Goal: Contribute content: Contribute content

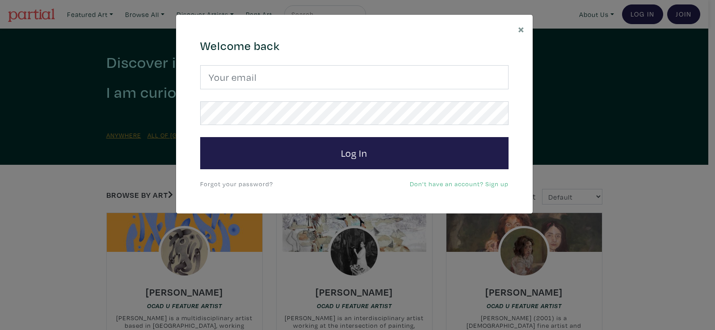
click at [339, 89] on form "Log In" at bounding box center [354, 117] width 308 height 104
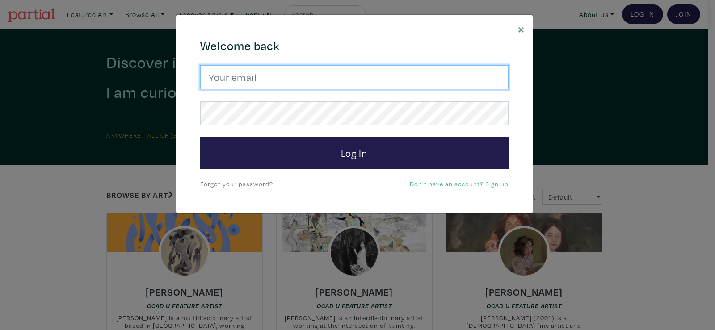
click at [339, 82] on input "email" at bounding box center [354, 77] width 308 height 24
type input "[EMAIL_ADDRESS][DOMAIN_NAME]"
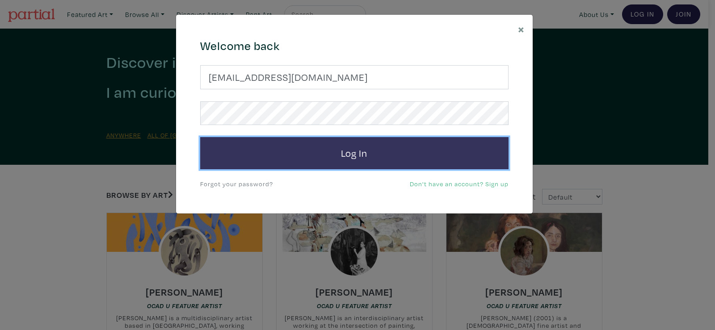
click at [244, 159] on button "Log In" at bounding box center [354, 153] width 308 height 32
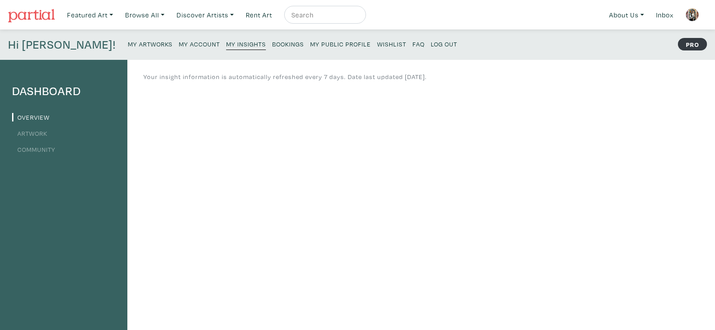
click at [179, 46] on small "My Account" at bounding box center [199, 44] width 41 height 8
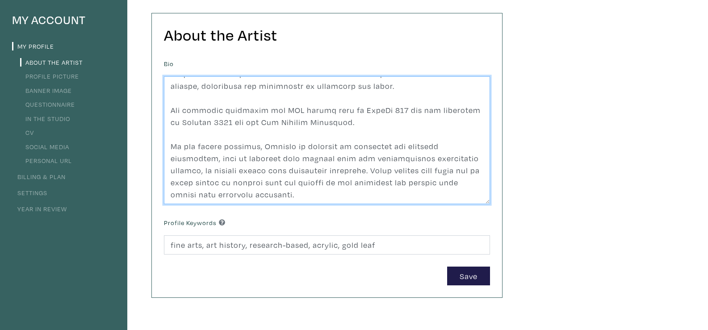
scroll to position [18, 0]
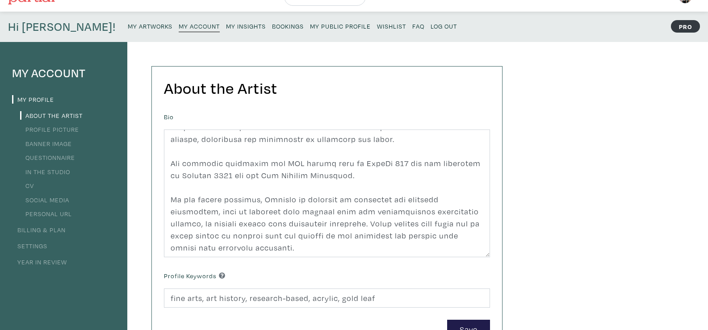
click at [128, 25] on small "My Artworks" at bounding box center [150, 26] width 45 height 8
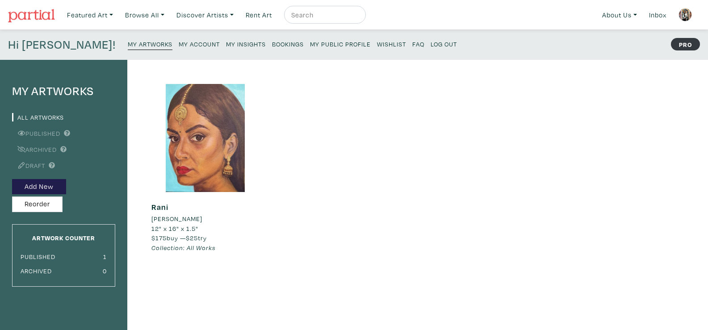
click at [310, 47] on link "My Public Profile" at bounding box center [340, 44] width 61 height 12
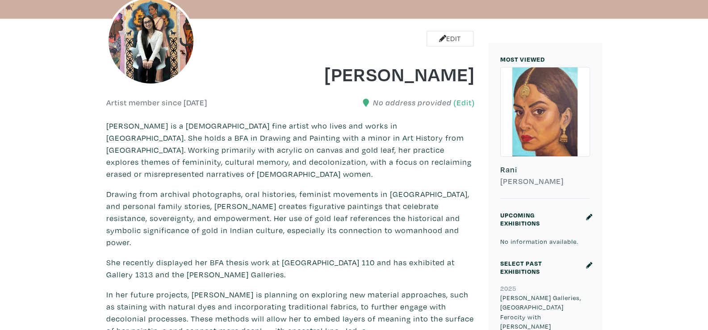
scroll to position [197, 0]
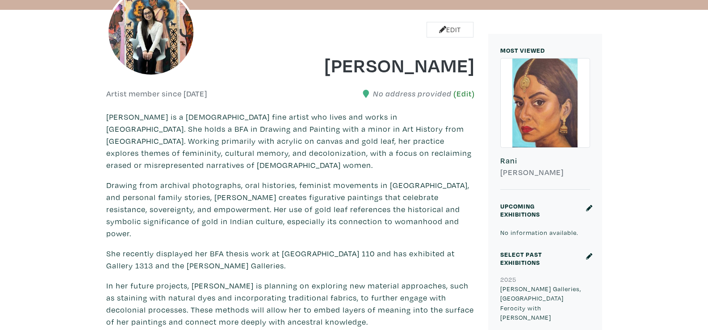
click at [466, 90] on link "(Edit)" at bounding box center [464, 93] width 21 height 9
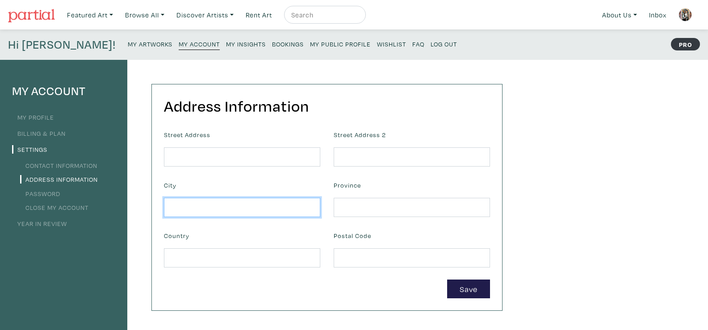
click at [264, 203] on input "text" at bounding box center [242, 207] width 156 height 19
type input "Toronto"
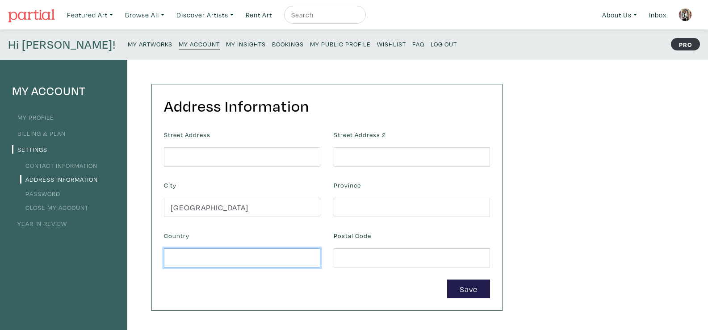
click at [269, 265] on input "text" at bounding box center [242, 257] width 156 height 19
type input "Canada"
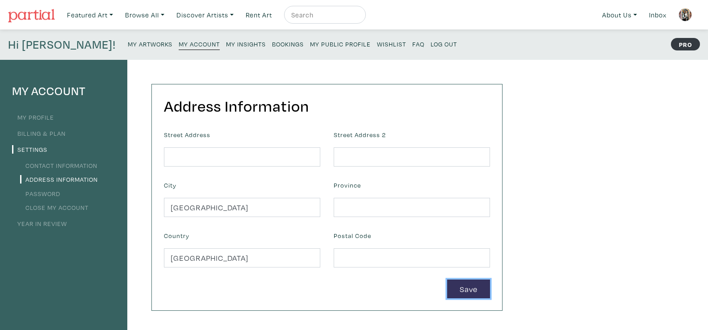
click at [457, 285] on button "Save" at bounding box center [468, 289] width 43 height 19
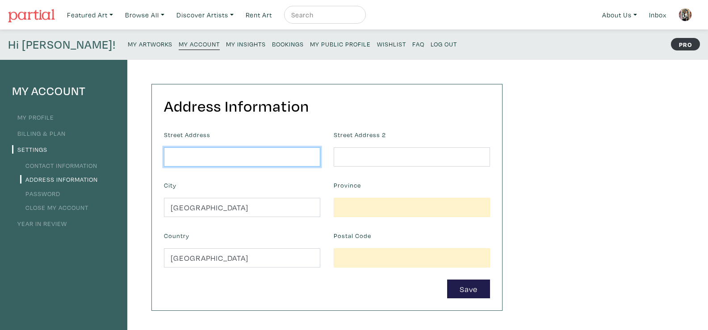
click at [282, 160] on input "text" at bounding box center [242, 156] width 156 height 19
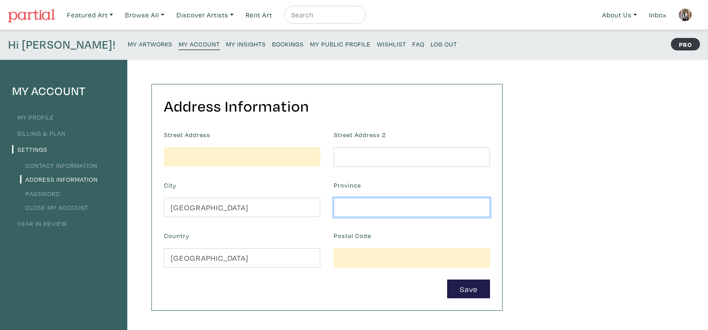
click at [359, 199] on input "text" at bounding box center [412, 207] width 156 height 19
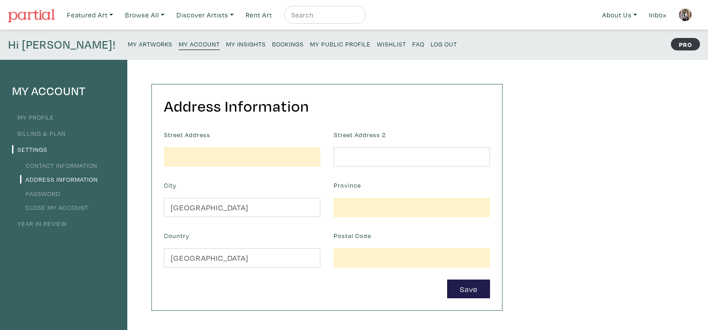
click at [262, 146] on div "Street Address" at bounding box center [242, 147] width 170 height 38
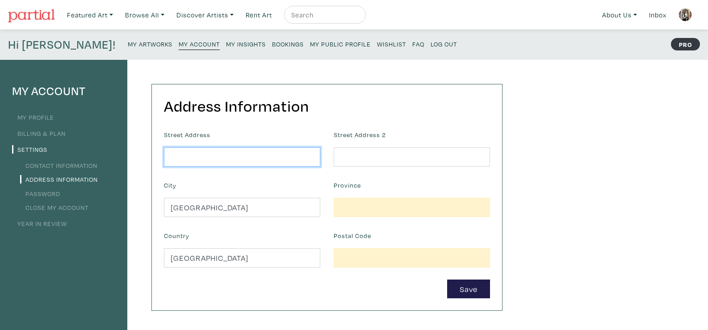
click at [265, 156] on input "text" at bounding box center [242, 156] width 156 height 19
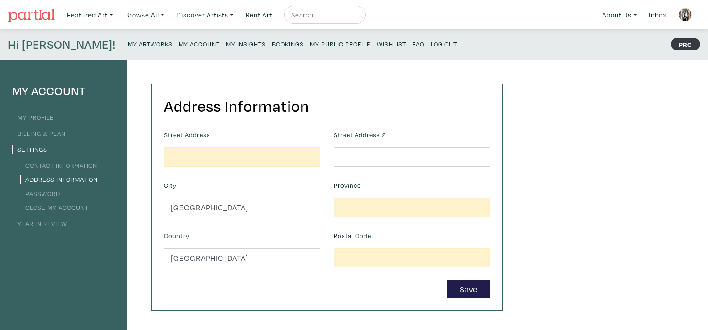
click at [311, 128] on div "Street Address" at bounding box center [242, 147] width 170 height 38
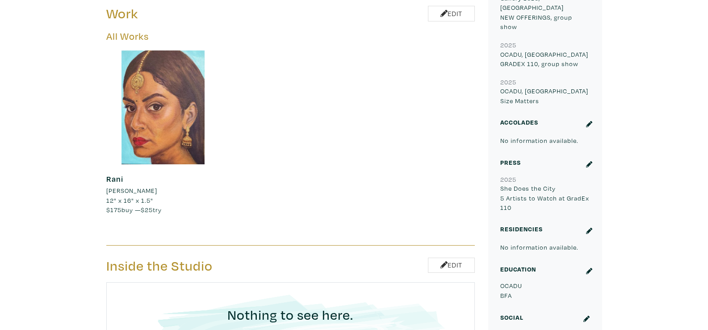
scroll to position [636, 0]
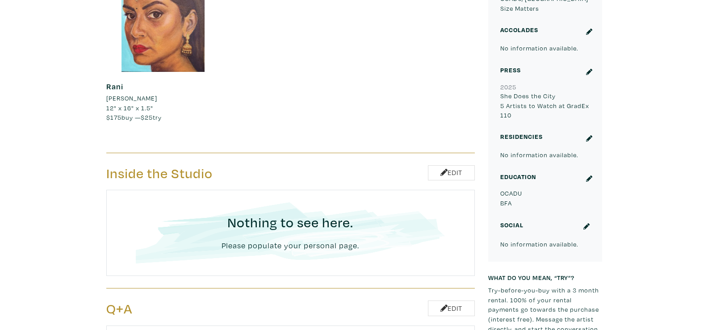
click at [585, 172] on div at bounding box center [588, 180] width 17 height 16
click at [588, 176] on icon at bounding box center [589, 179] width 6 height 6
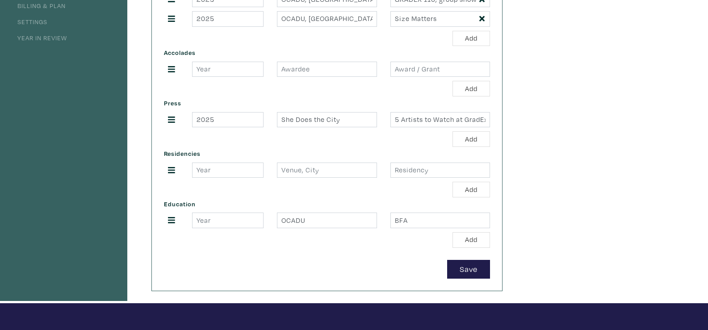
scroll to position [260, 0]
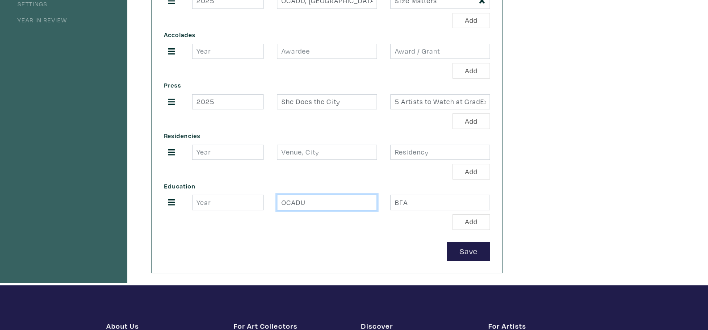
click at [307, 202] on input "OCADU" at bounding box center [327, 203] width 100 height 16
click at [473, 188] on div "Education [GEOGRAPHIC_DATA] BFA Add" at bounding box center [327, 205] width 340 height 50
click at [474, 201] on input "BFA" at bounding box center [441, 203] width 100 height 16
type input "B"
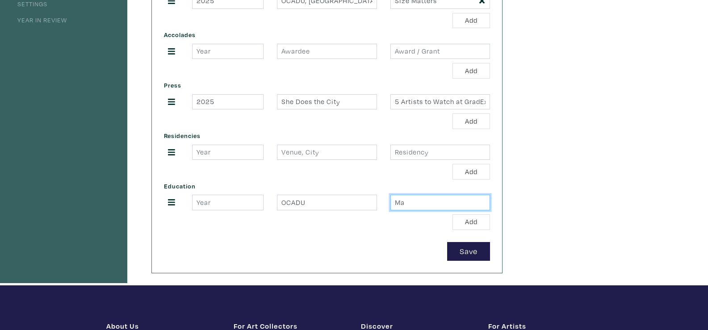
type input "M"
type input "BFA- Major in Drawing and Painting, Minor in Art History"
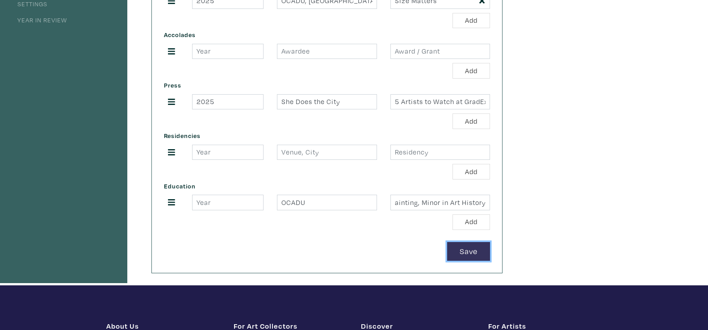
scroll to position [0, 0]
click at [474, 252] on button "Save" at bounding box center [468, 251] width 43 height 19
click at [204, 210] on input "number" at bounding box center [228, 203] width 72 height 16
type input "2021"
click at [468, 261] on div "CV Upcoming Exhibitions Add Select Past Exhibitions 2025 Ada Slaight Galleries,…" at bounding box center [327, 48] width 350 height 449
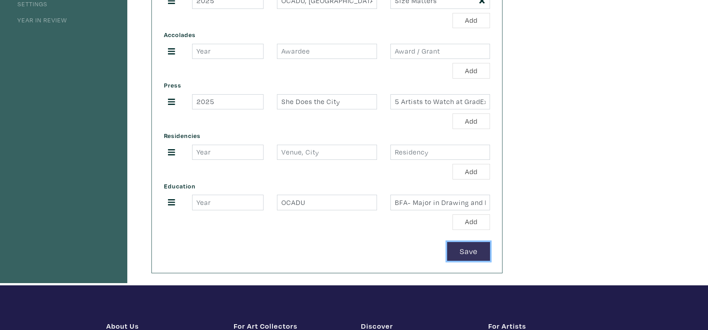
click at [468, 254] on button "Save" at bounding box center [468, 251] width 43 height 19
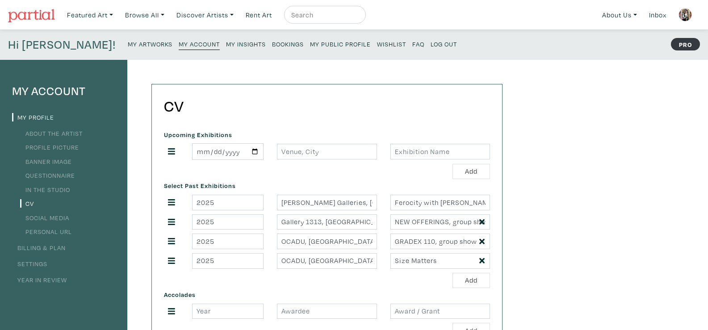
click at [128, 42] on small "My Artworks" at bounding box center [150, 44] width 45 height 8
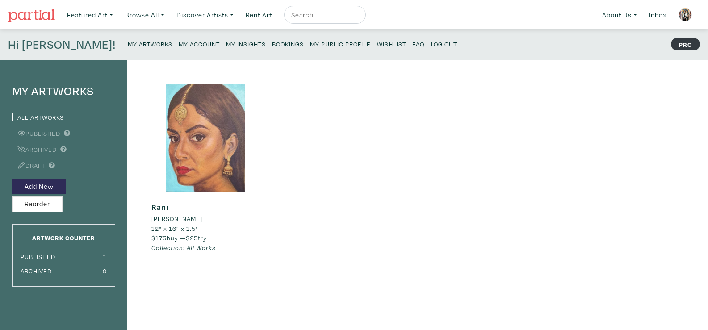
click at [179, 43] on small "My Account" at bounding box center [199, 44] width 41 height 8
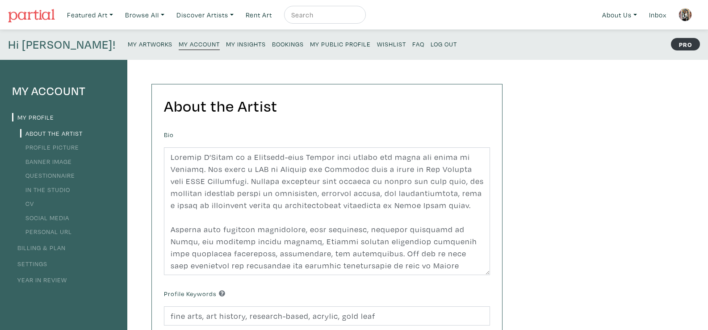
click at [128, 47] on small "My Artworks" at bounding box center [150, 44] width 45 height 8
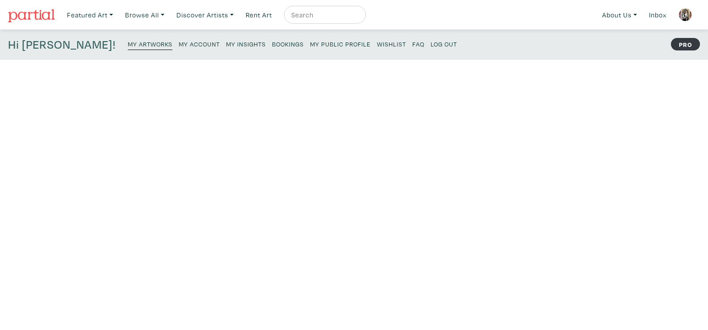
click at [310, 44] on small "My Public Profile" at bounding box center [340, 44] width 61 height 8
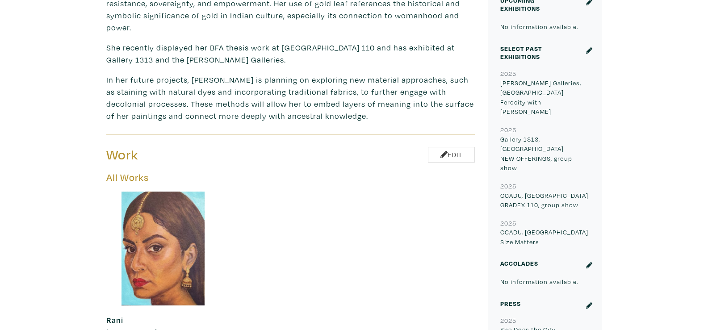
scroll to position [102, 0]
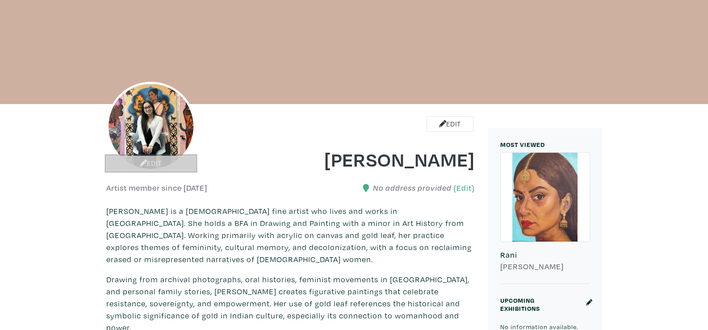
click at [150, 161] on link "Edit" at bounding box center [150, 164] width 89 height 16
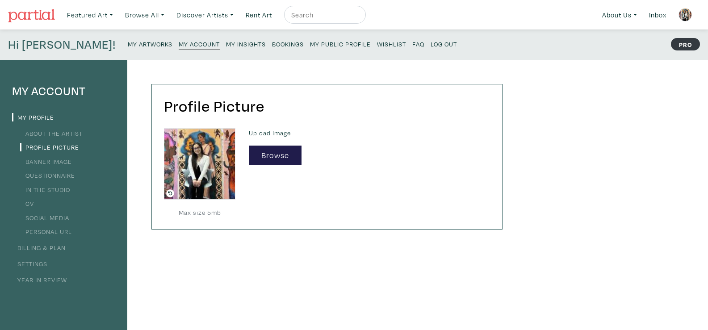
click at [191, 168] on img at bounding box center [200, 164] width 72 height 72
drag, startPoint x: 191, startPoint y: 168, endPoint x: 199, endPoint y: 156, distance: 13.5
click at [199, 156] on img at bounding box center [200, 164] width 72 height 72
click at [170, 194] on icon at bounding box center [170, 193] width 8 height 8
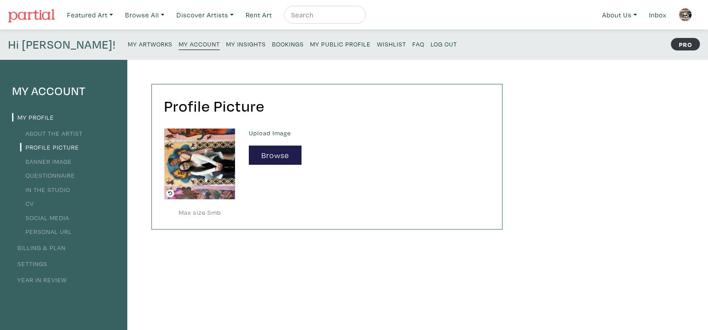
click at [172, 193] on icon at bounding box center [170, 193] width 8 height 8
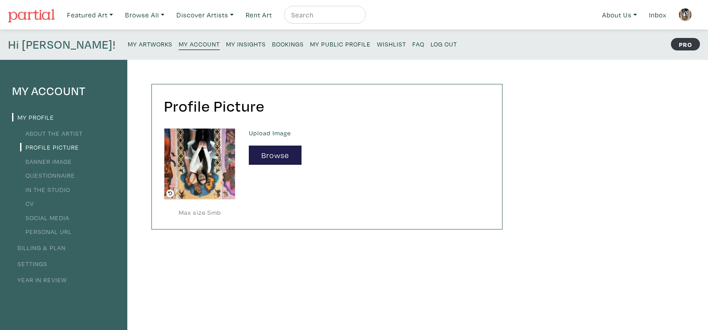
click at [171, 193] on icon at bounding box center [170, 193] width 8 height 8
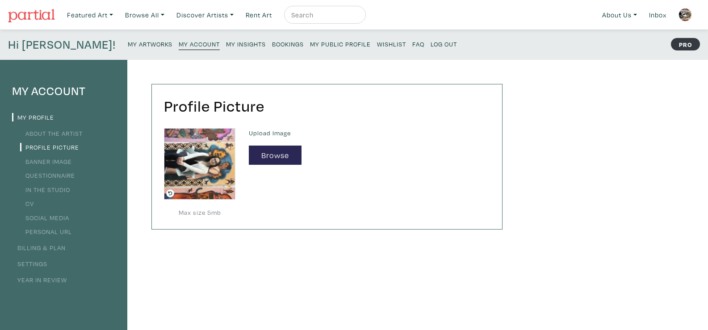
click at [170, 193] on icon at bounding box center [170, 193] width 8 height 8
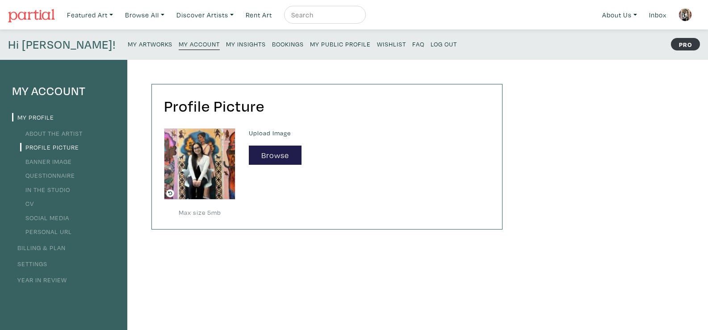
click at [194, 244] on div "Profile Picture Max size 5mb Upload Image Browse" at bounding box center [318, 302] width 382 height 485
click at [52, 163] on link "Banner Image" at bounding box center [46, 161] width 52 height 8
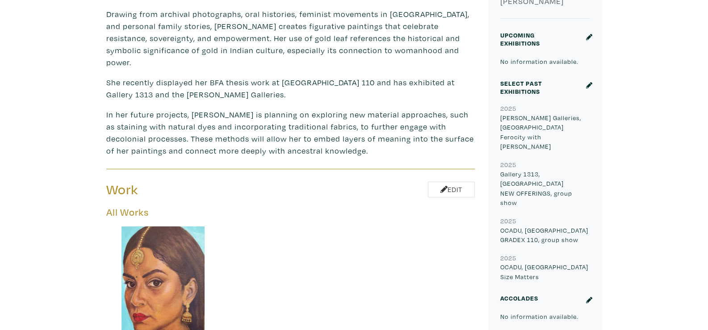
scroll to position [468, 0]
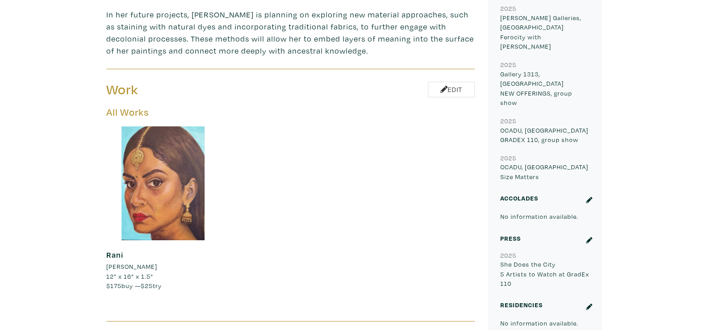
drag, startPoint x: 421, startPoint y: 63, endPoint x: 430, endPoint y: 72, distance: 12.3
click at [421, 69] on div "Work Edit All Works Rani Abigail D'Mello 12" x 16" x 1.5" $175 buy — $25 try #g…" at bounding box center [290, 189] width 369 height 240
click at [432, 82] on link "Edit" at bounding box center [451, 90] width 47 height 16
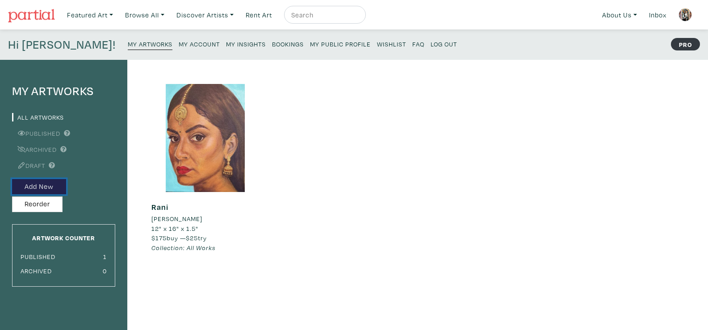
click at [39, 189] on button "Add New" at bounding box center [39, 187] width 54 height 16
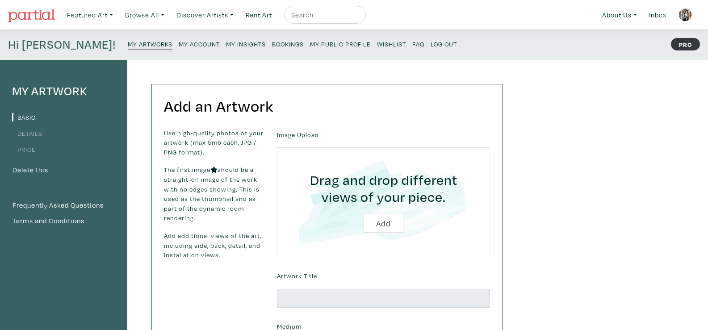
click at [393, 224] on input "file" at bounding box center [384, 202] width 188 height 85
type input "C:\fakepath\Ferocity.jpg"
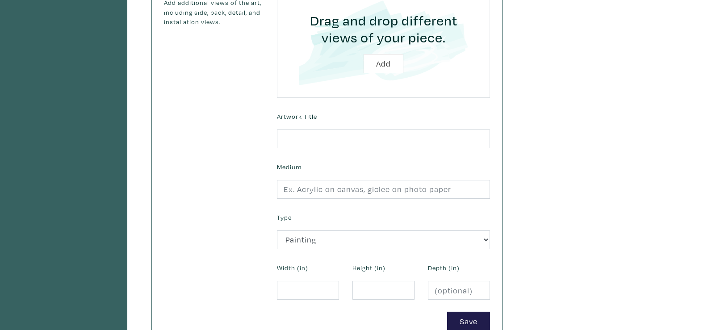
scroll to position [249, 0]
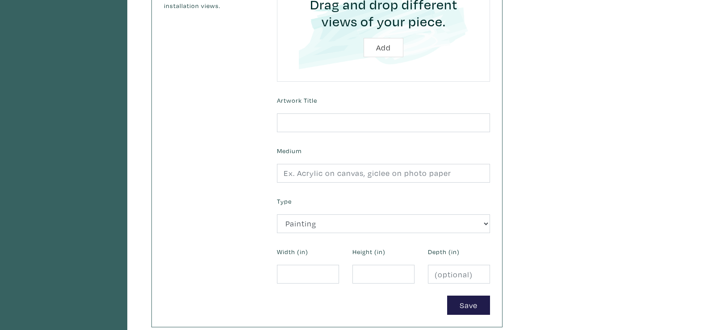
click at [361, 132] on form "Uploaded Images Image Upload Drag and drop different views of your piece. Add A…" at bounding box center [383, 97] width 227 height 436
click at [359, 126] on input "text" at bounding box center [383, 123] width 213 height 19
paste input "Ferocity"
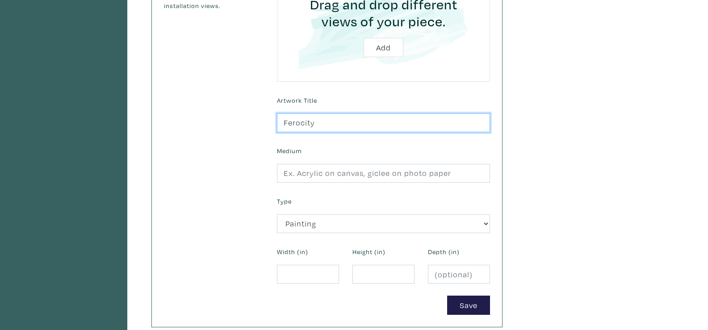
type input "Ferocity"
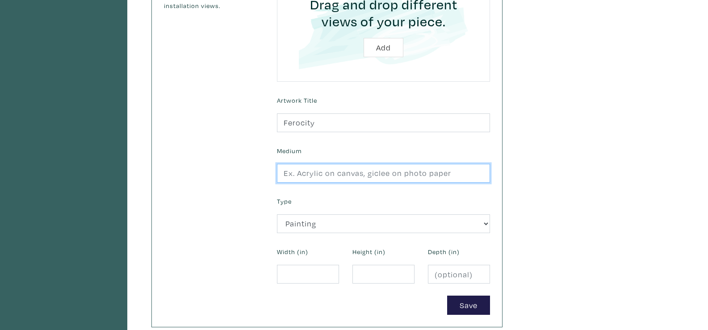
click at [422, 181] on input "text" at bounding box center [383, 173] width 213 height 19
paste input "Acrylic on Canvas"
type input "Acrylic on Canvas"
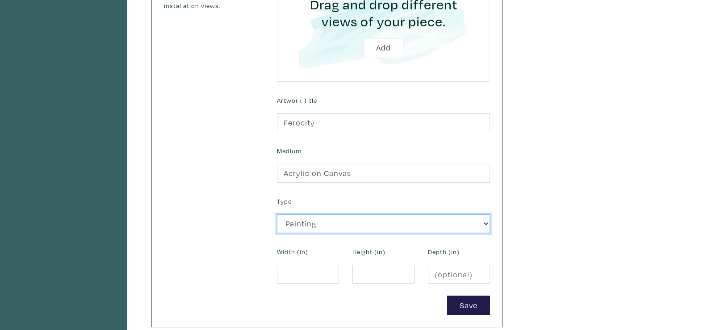
click at [346, 222] on select "2D Works Drawing / Print Painting Photography Sculpture Textile and Fibre Arts" at bounding box center [383, 224] width 213 height 19
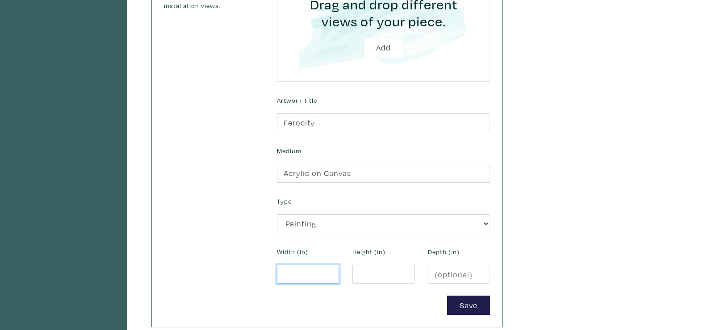
click at [309, 280] on input "number" at bounding box center [308, 274] width 62 height 19
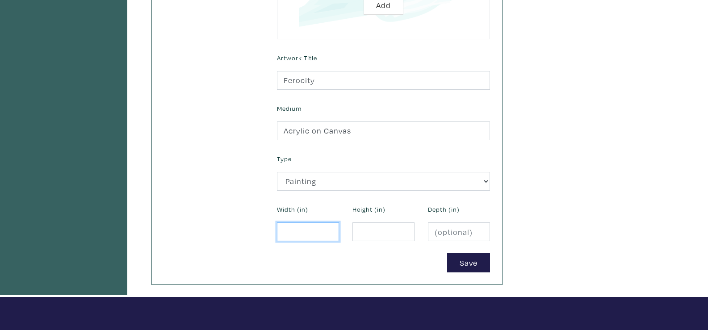
scroll to position [307, 0]
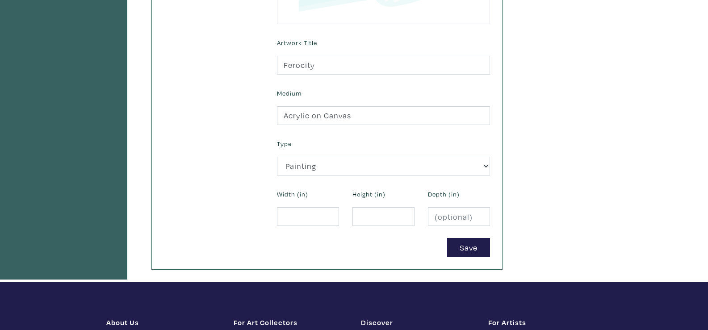
click at [421, 222] on div "Height (in)" at bounding box center [384, 207] width 76 height 38
click at [462, 219] on input "number" at bounding box center [459, 216] width 62 height 19
type input "1.5"
click at [313, 216] on input "number" at bounding box center [308, 216] width 62 height 19
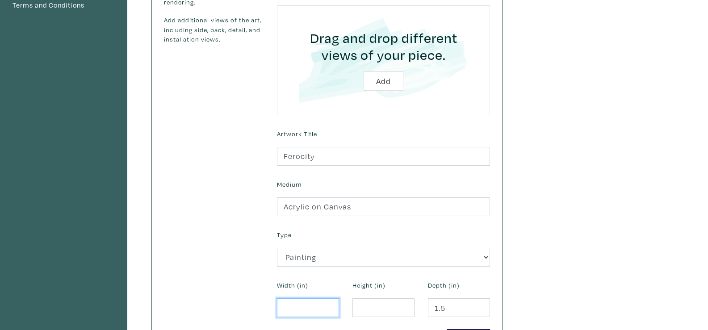
scroll to position [210, 0]
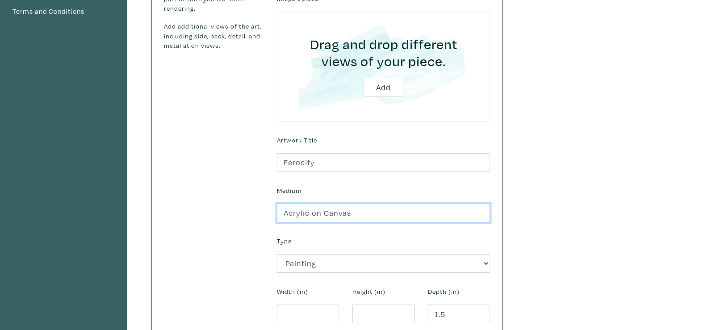
click at [284, 212] on input "Acrylic on Canvas" at bounding box center [383, 213] width 213 height 19
type input "Diptych, Acrylic on Canvas"
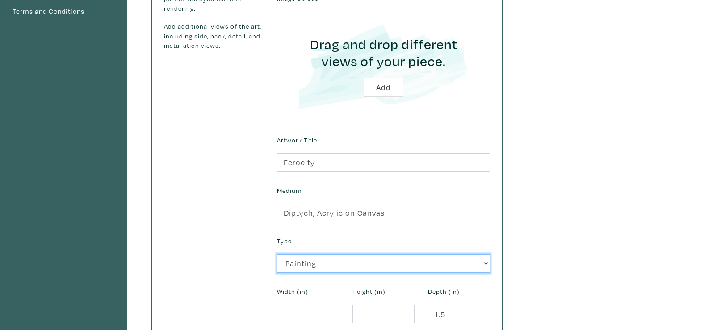
click at [357, 263] on select "2D Works Drawing / Print Painting Photography Sculpture Textile and Fibre Arts" at bounding box center [383, 263] width 213 height 19
click at [249, 273] on div "Use high-quality photos of your artwork (max 5mb each, JPG / PNG format). The f…" at bounding box center [213, 137] width 113 height 436
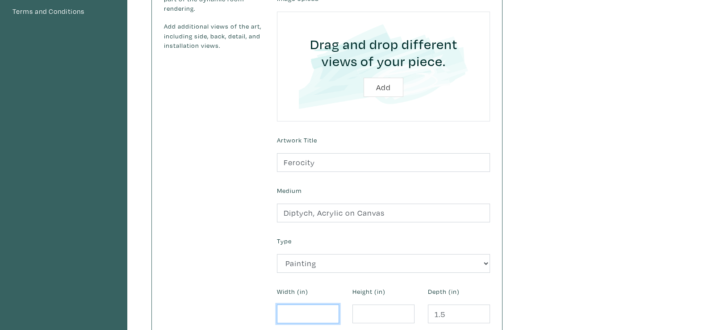
click at [297, 316] on input "number" at bounding box center [308, 314] width 62 height 19
type input "1"
type input "25"
click at [379, 314] on input "number" at bounding box center [384, 314] width 62 height 19
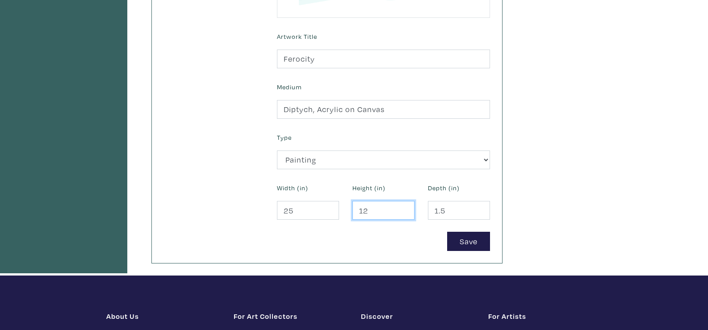
scroll to position [353, 0]
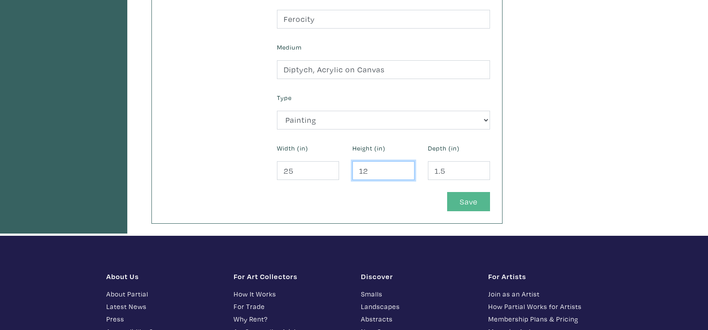
type input "12"
click at [463, 207] on button "Save" at bounding box center [468, 201] width 43 height 19
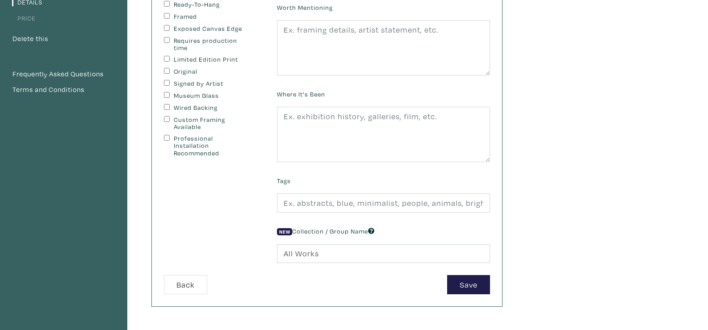
scroll to position [130, 0]
click at [190, 279] on button "Back" at bounding box center [185, 285] width 43 height 19
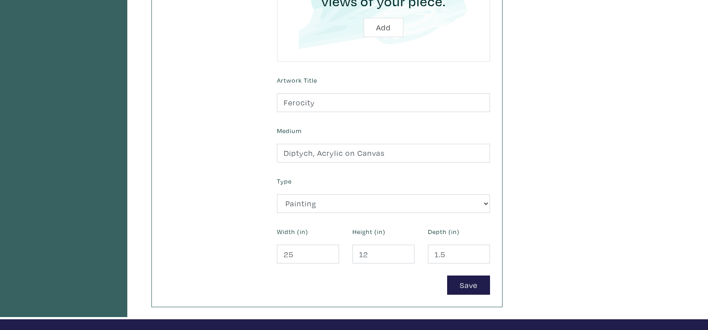
scroll to position [279, 0]
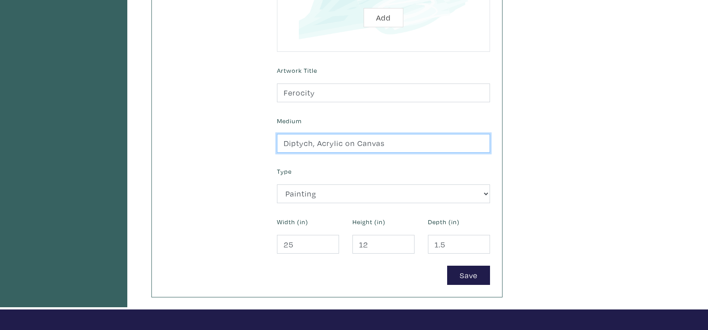
drag, startPoint x: 315, startPoint y: 145, endPoint x: 255, endPoint y: 148, distance: 60.0
click at [255, 148] on div "Use high-quality photos of your artwork (max 5mb each, JPG / PNG format). The f…" at bounding box center [327, 67] width 340 height 436
type input "Acrylic on Canvas"
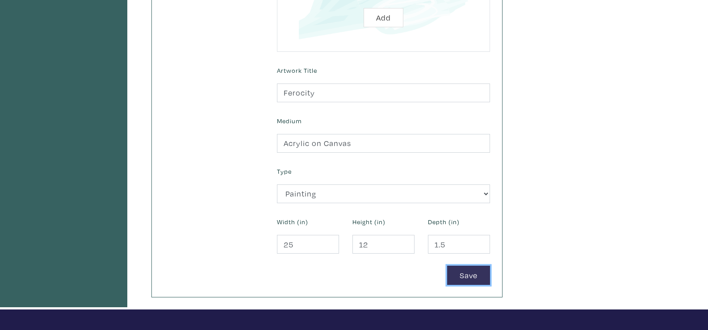
click at [455, 269] on button "Save" at bounding box center [468, 275] width 43 height 19
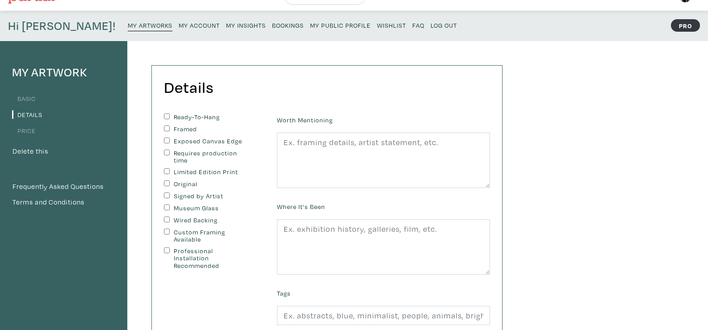
scroll to position [59, 0]
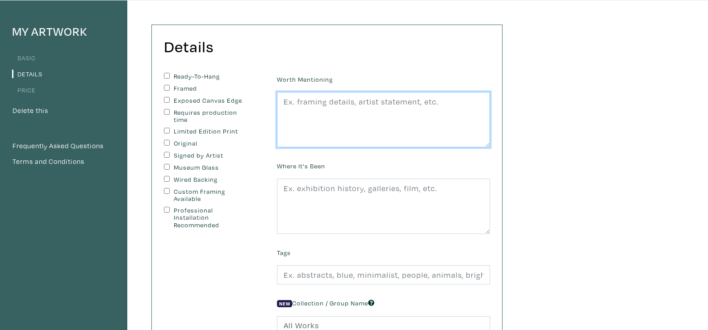
click at [404, 101] on textarea at bounding box center [383, 119] width 213 height 55
paste textarea "Gayatri Devi, Maharani of Jaipur, embodies the power and strength of a panther,…"
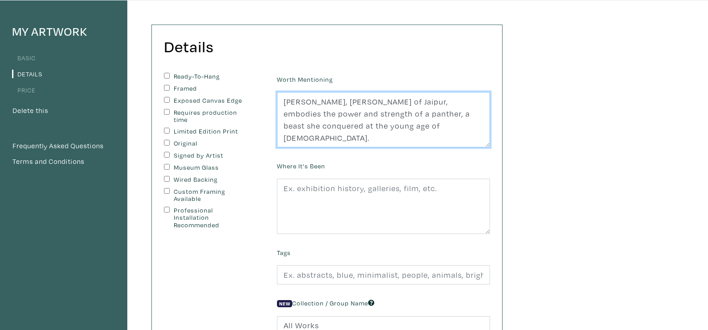
type textarea "Gayatri Devi, Maharani of Jaipur, embodies the power and strength of a panther,…"
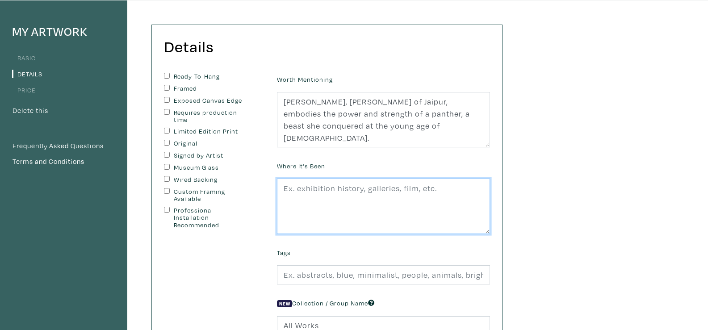
click at [348, 192] on textarea at bounding box center [383, 206] width 213 height 55
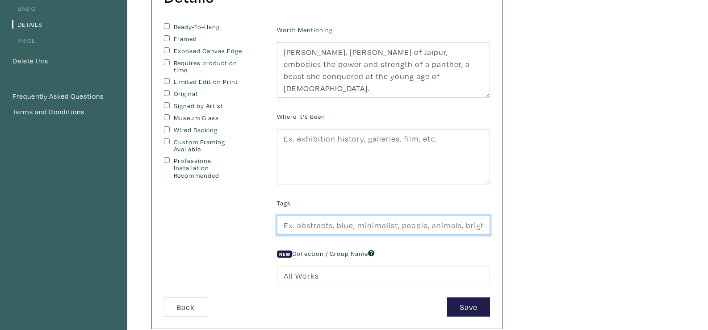
click at [427, 234] on input "text" at bounding box center [383, 225] width 213 height 19
click at [426, 224] on input "text" at bounding box center [383, 225] width 213 height 19
type input "diptych"
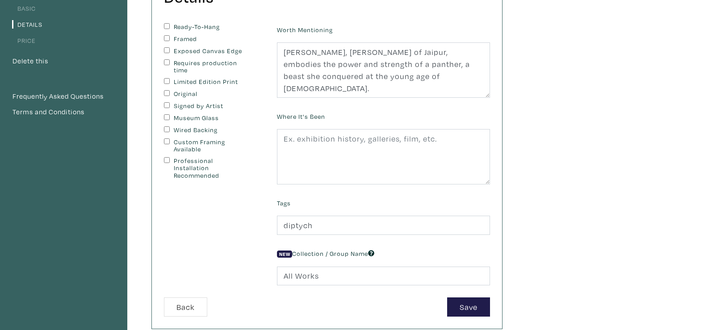
click at [437, 257] on div "New Collection / Group Name All Works" at bounding box center [383, 266] width 227 height 38
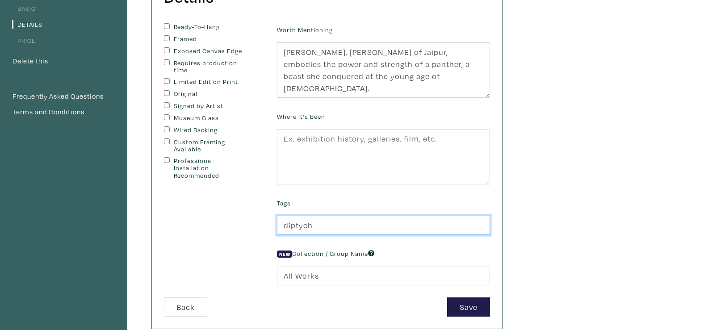
click at [430, 232] on input "diptych" at bounding box center [383, 225] width 213 height 19
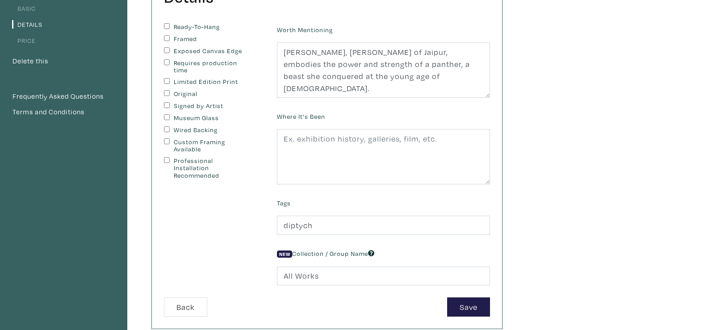
click at [435, 251] on div "New Collection / Group Name All Works" at bounding box center [383, 266] width 227 height 38
click at [167, 26] on input "Ready-To-Hang" at bounding box center [167, 26] width 6 height 6
checkbox input "true"
click at [164, 48] on input "Exposed Canvas Edge" at bounding box center [167, 50] width 6 height 6
checkbox input "true"
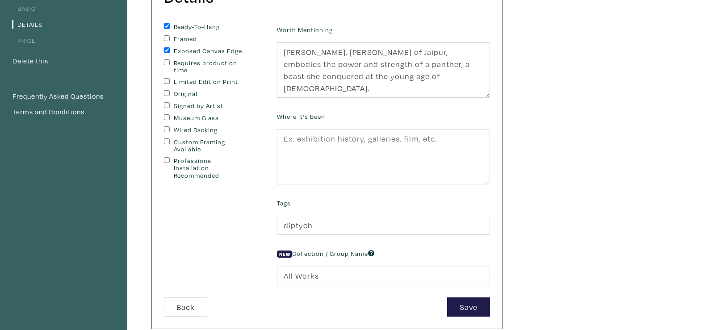
click at [164, 97] on div "Original" at bounding box center [214, 94] width 100 height 8
click at [164, 93] on input "Original" at bounding box center [167, 93] width 6 height 6
checkbox input "true"
click at [470, 303] on button "Save" at bounding box center [468, 307] width 43 height 19
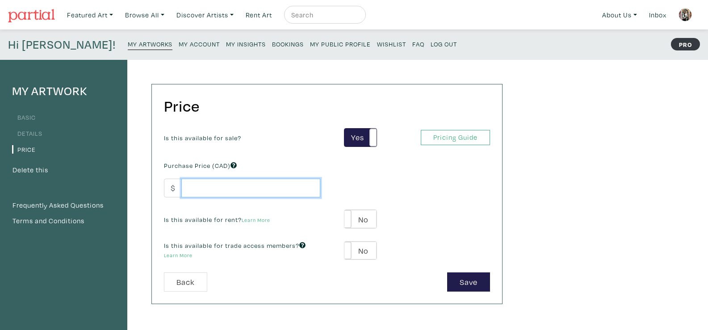
click at [262, 189] on input "number" at bounding box center [250, 188] width 139 height 19
type input "400"
click at [332, 190] on div "Is this available for sale? Yes No Yes No Pricing Guide PRO Purchase Price (CAD…" at bounding box center [327, 200] width 340 height 145
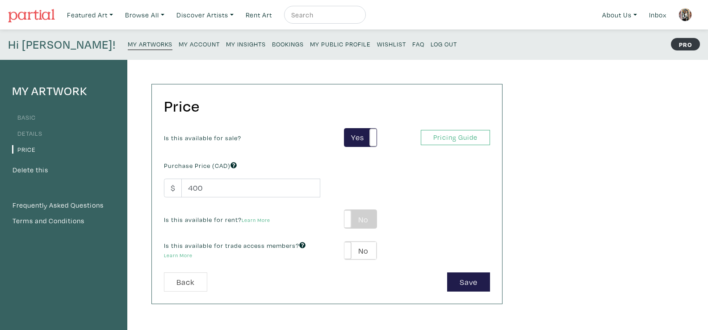
click at [368, 219] on label "No" at bounding box center [361, 219] width 32 height 18
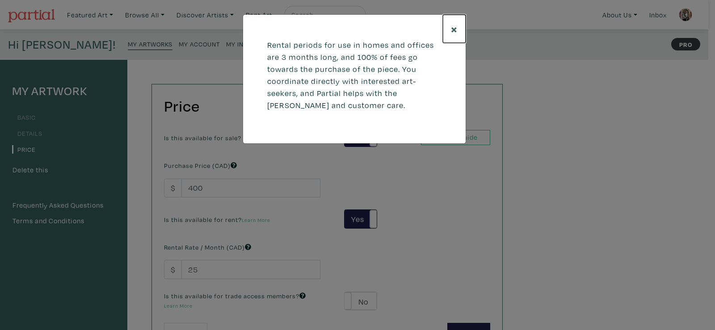
click at [449, 29] on button "×" at bounding box center [454, 29] width 23 height 28
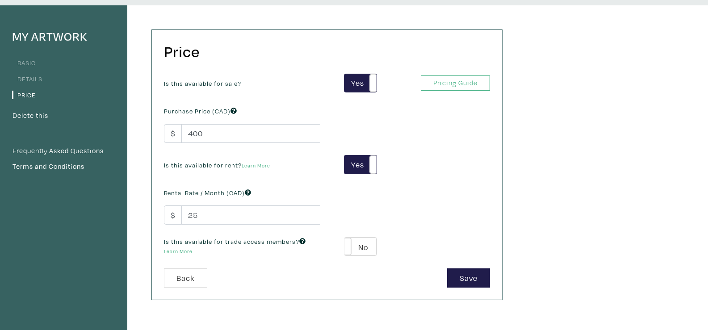
scroll to position [65, 0]
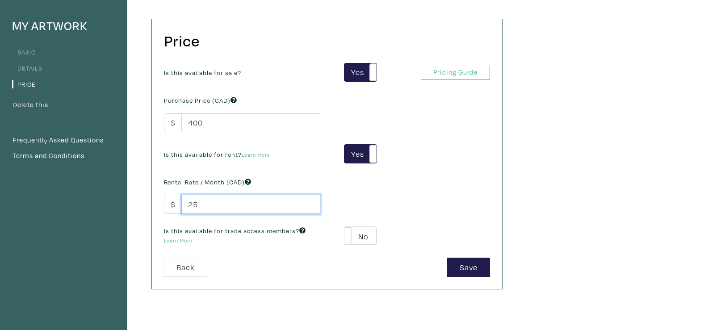
click at [201, 210] on input "25" at bounding box center [250, 204] width 139 height 19
type input "2"
type input "35"
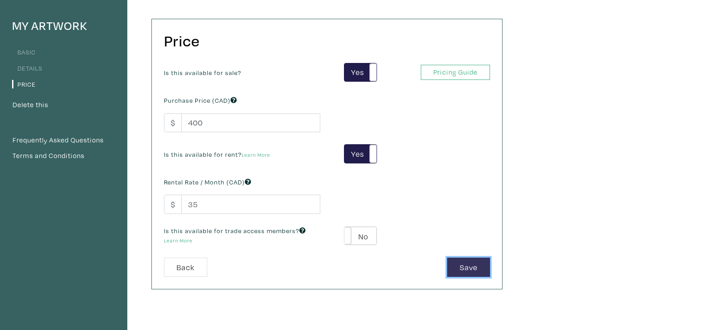
click at [473, 264] on button "Save" at bounding box center [468, 267] width 43 height 19
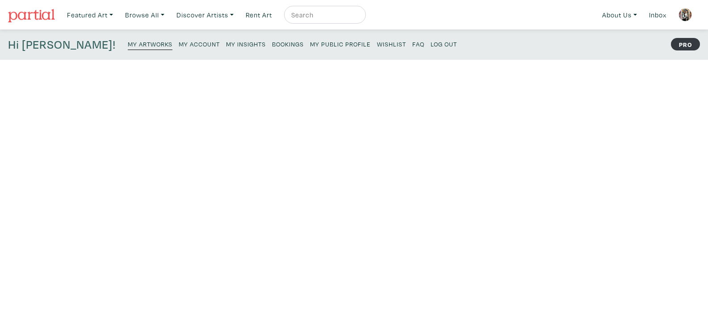
click at [592, 222] on div "My Artworks All Artworks Published Archived Draft Add New Reorder Artwork Count…" at bounding box center [354, 302] width 708 height 485
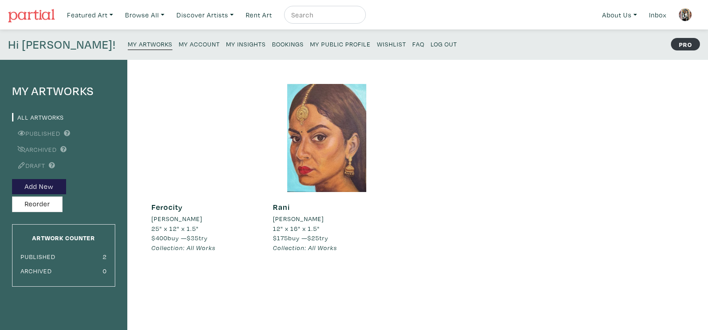
click at [211, 124] on div at bounding box center [205, 138] width 108 height 108
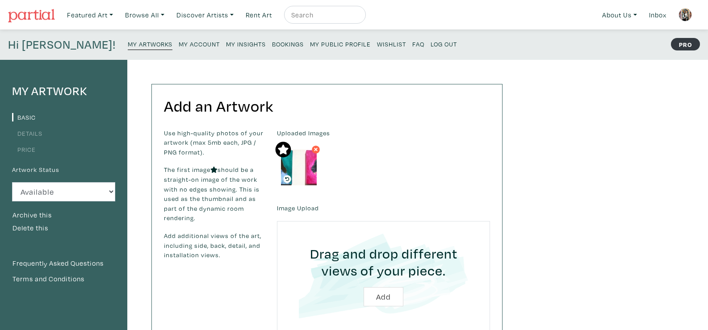
click at [30, 124] on ul "Basic Details Price" at bounding box center [63, 133] width 103 height 44
click at [28, 119] on link "Basic" at bounding box center [24, 117] width 24 height 8
click at [179, 40] on small "My Account" at bounding box center [199, 44] width 41 height 8
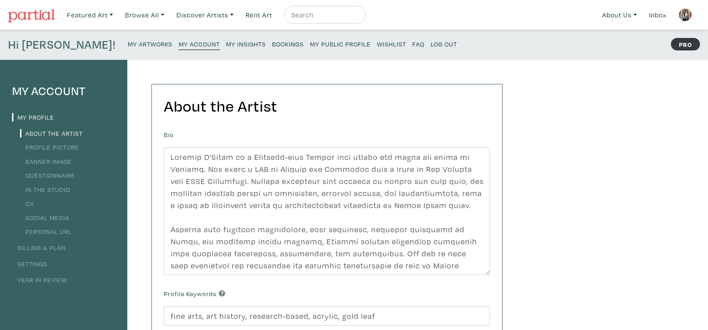
click at [284, 53] on div "Hi Abigail! My Artworks My Account My Insights Bookings My Public Profile Wishl…" at bounding box center [354, 44] width 708 height 30
click at [284, 52] on p "My Artworks My Account My Insights Bookings My Public Profile Wishlist FAQ Log …" at bounding box center [294, 45] width 333 height 14
click at [310, 46] on small "My Public Profile" at bounding box center [340, 44] width 61 height 8
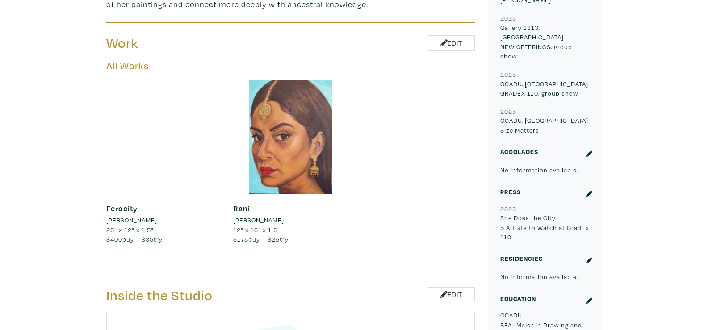
scroll to position [528, 0]
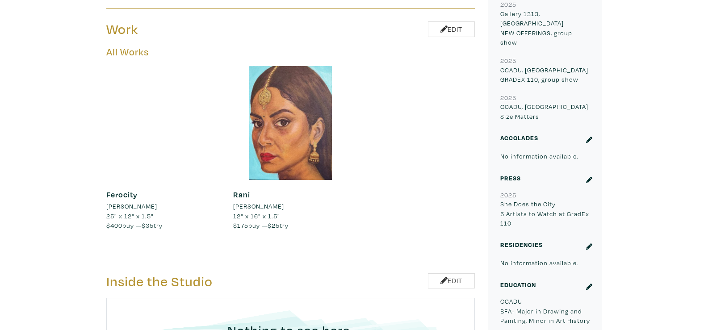
click at [146, 140] on div at bounding box center [163, 123] width 114 height 114
